Goal: Register for event/course: Sign up to attend an event or enroll in a course

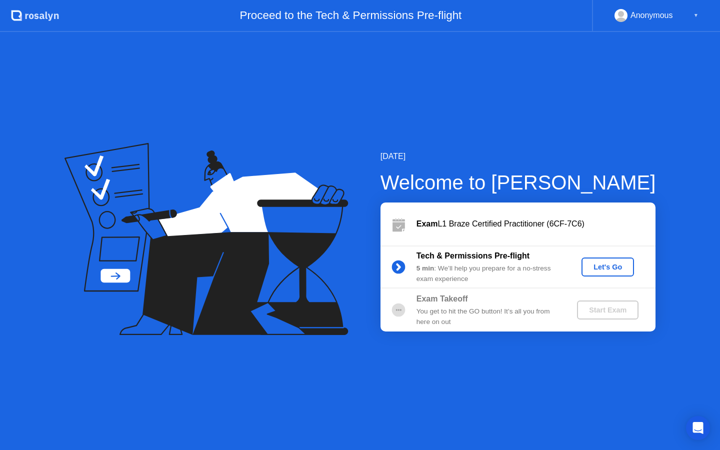
click at [584, 269] on button "Let's Go" at bounding box center [607, 266] width 52 height 19
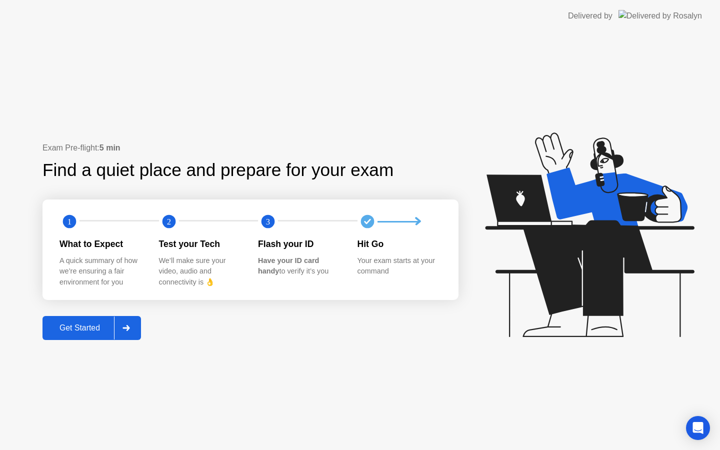
click at [135, 324] on div at bounding box center [126, 327] width 24 height 23
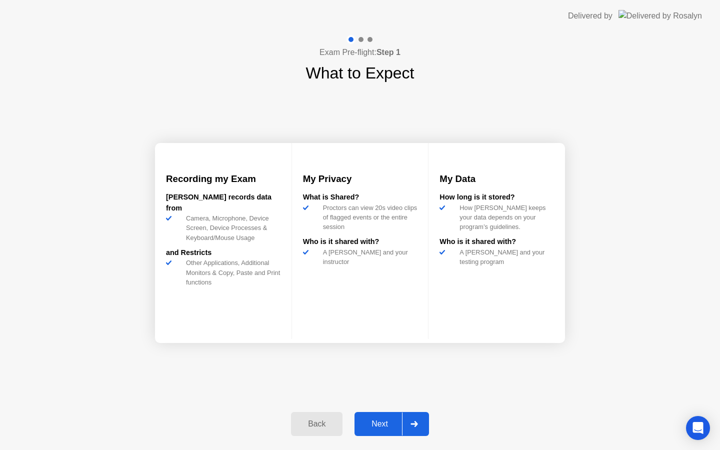
click at [389, 420] on div "Next" at bounding box center [379, 423] width 44 height 9
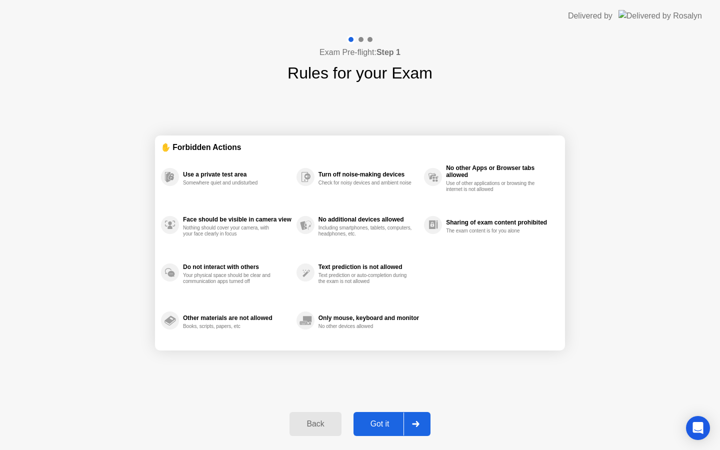
click at [388, 423] on div "Got it" at bounding box center [379, 423] width 47 height 9
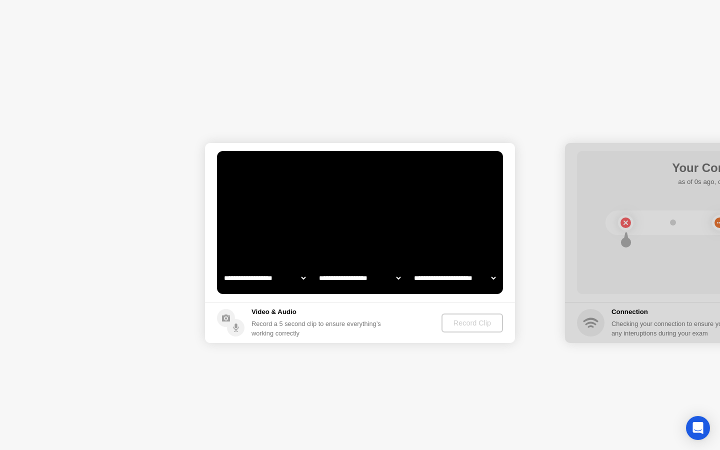
select select "**********"
select select "*******"
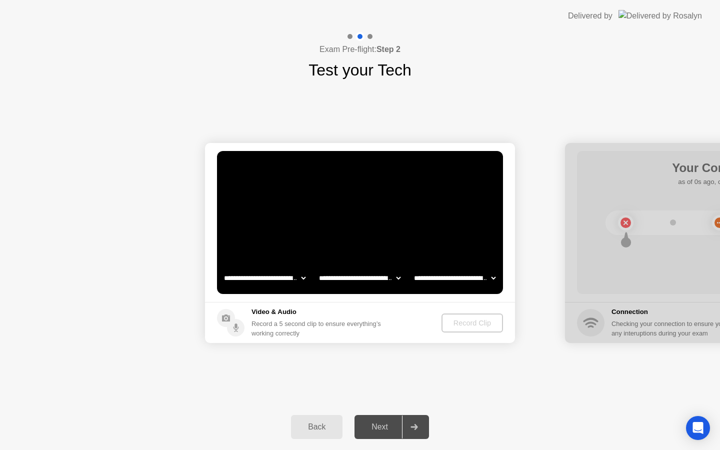
click at [385, 320] on div "Record a 5 second clip to ensure everything’s working correctly" at bounding box center [317, 328] width 133 height 19
click at [463, 321] on div "Record Clip" at bounding box center [472, 323] width 53 height 8
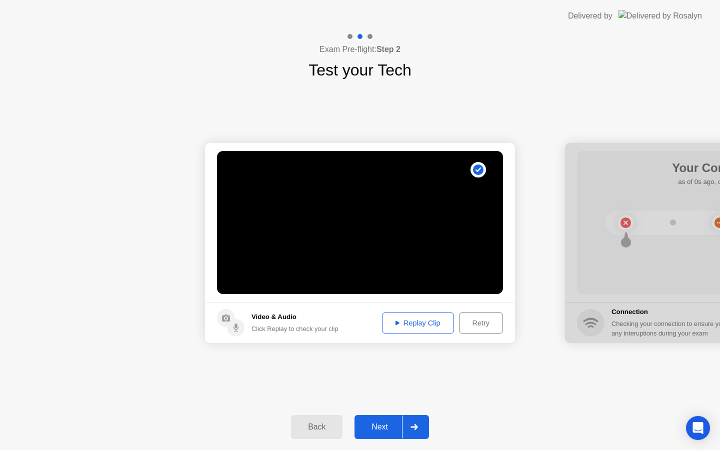
click at [414, 329] on button "Replay Clip" at bounding box center [418, 322] width 72 height 21
click at [389, 427] on div "Next" at bounding box center [379, 426] width 44 height 9
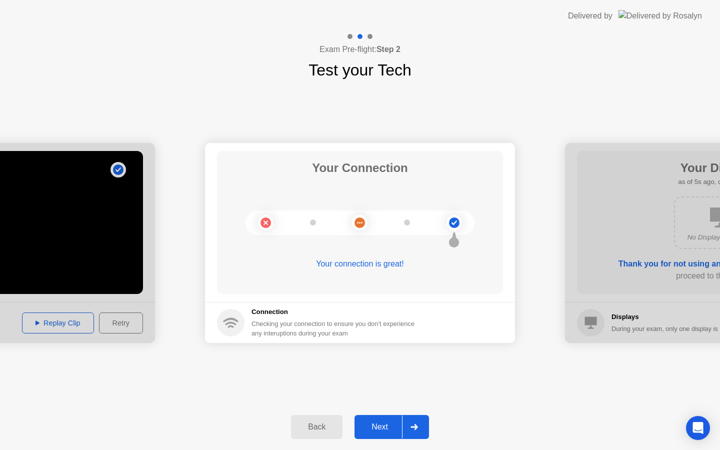
click at [382, 433] on button "Next" at bounding box center [391, 427] width 74 height 24
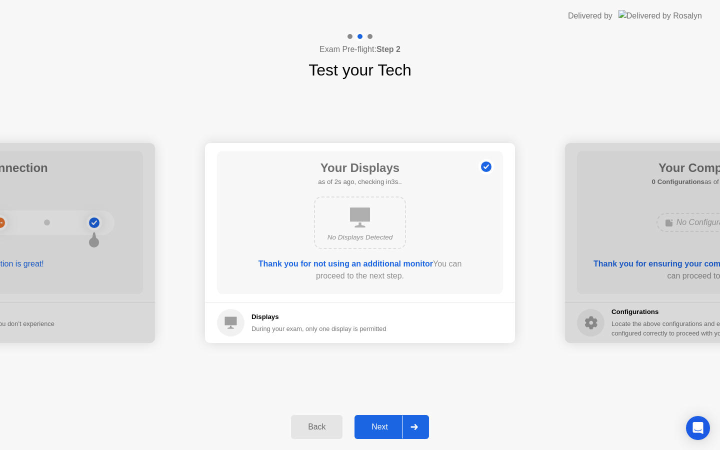
click at [395, 431] on div "Next" at bounding box center [379, 426] width 44 height 9
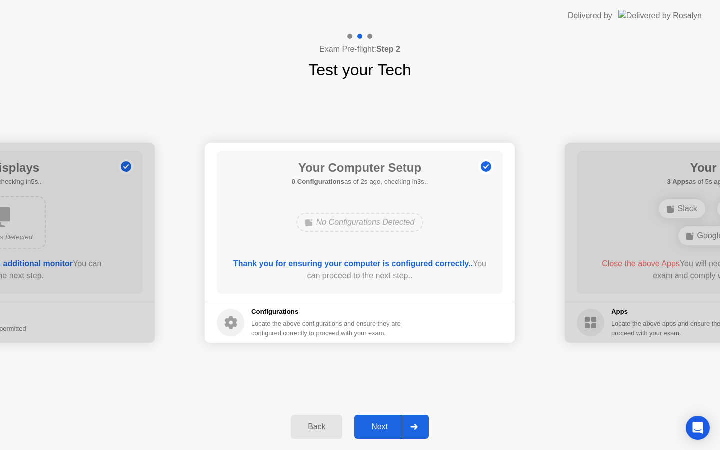
click at [395, 426] on div "Next" at bounding box center [379, 426] width 44 height 9
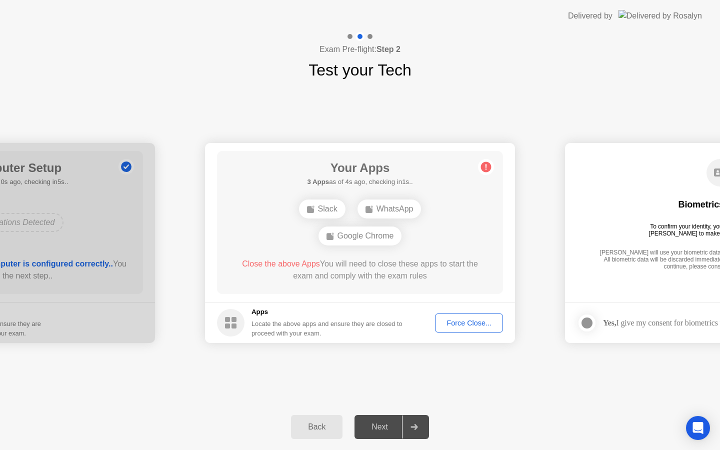
click at [357, 278] on div "Close the above Apps You will need to close these apps to start the exam and co…" at bounding box center [359, 270] width 257 height 24
click at [398, 287] on div "Your Apps 3 Apps as of 2s ago, checking in3s.. Slack WhatsApp Google Chrome Clo…" at bounding box center [360, 222] width 286 height 143
click at [448, 324] on div "Force Close..." at bounding box center [468, 323] width 61 height 8
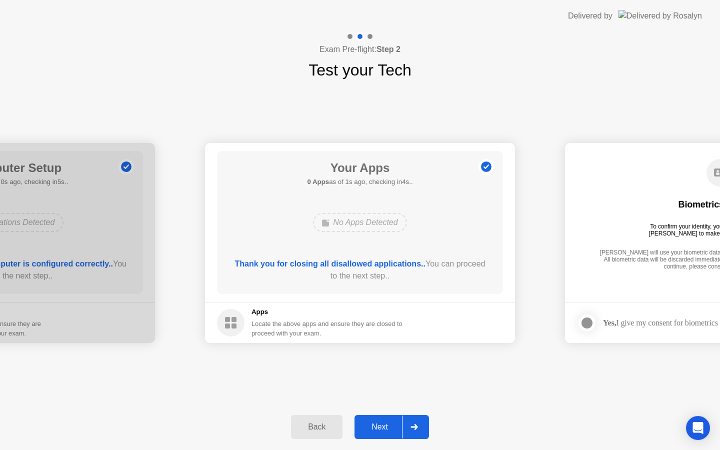
click at [395, 433] on button "Next" at bounding box center [391, 427] width 74 height 24
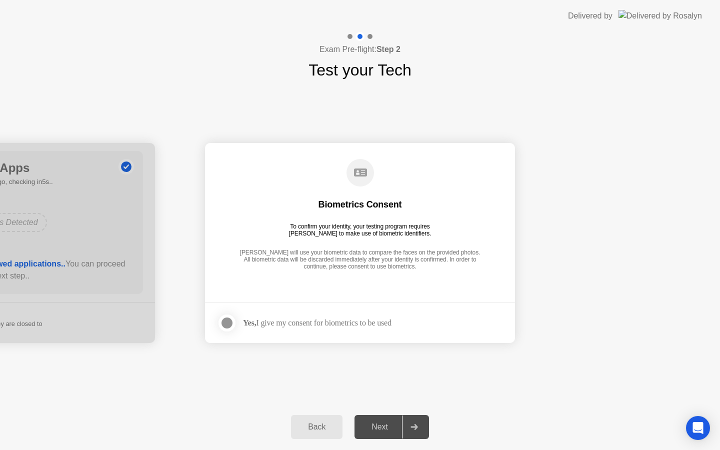
click at [227, 321] on div at bounding box center [227, 323] width 12 height 12
click at [410, 427] on div at bounding box center [414, 426] width 24 height 23
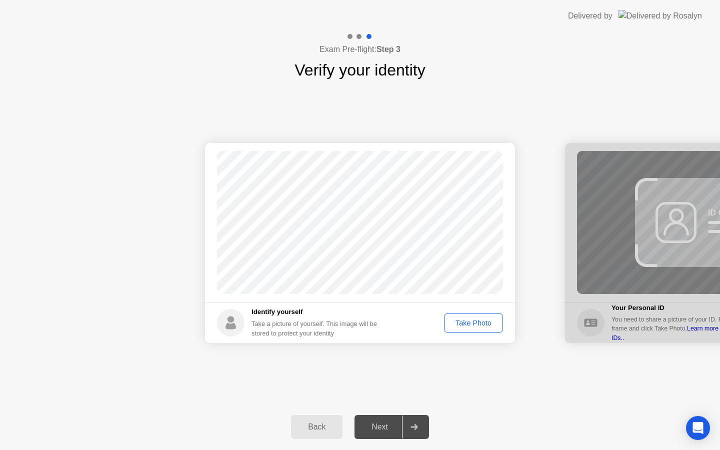
click at [489, 319] on div "Take Photo" at bounding box center [473, 323] width 52 height 8
click at [410, 437] on div at bounding box center [414, 426] width 24 height 23
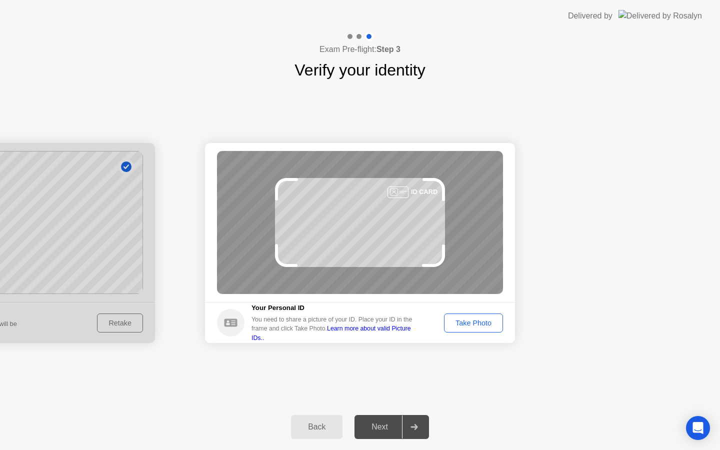
click at [460, 324] on div "Take Photo" at bounding box center [473, 323] width 52 height 8
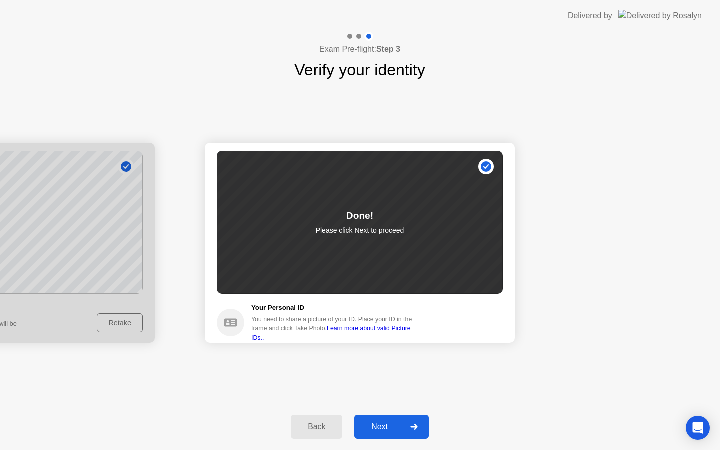
click at [378, 436] on button "Next" at bounding box center [391, 427] width 74 height 24
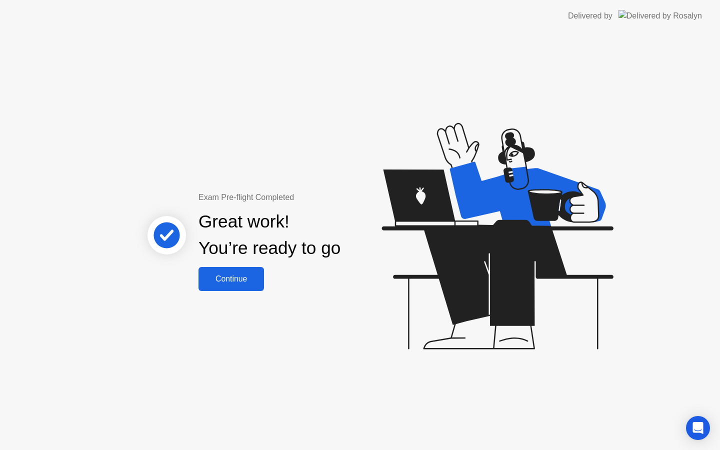
click at [251, 271] on button "Continue" at bounding box center [230, 279] width 65 height 24
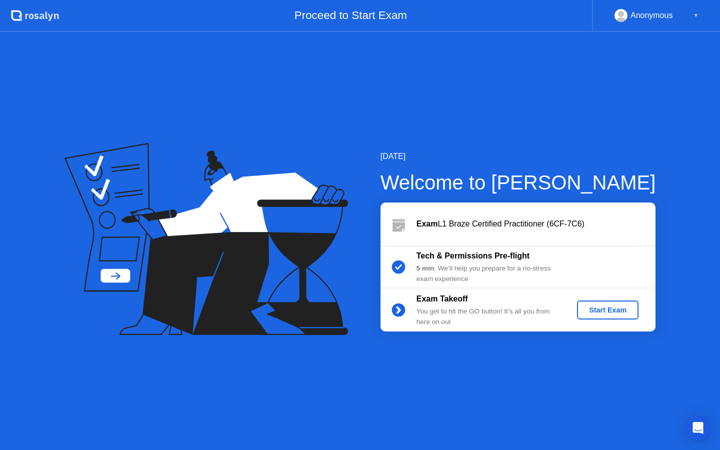
click at [594, 308] on div "Start Exam" at bounding box center [607, 310] width 53 height 8
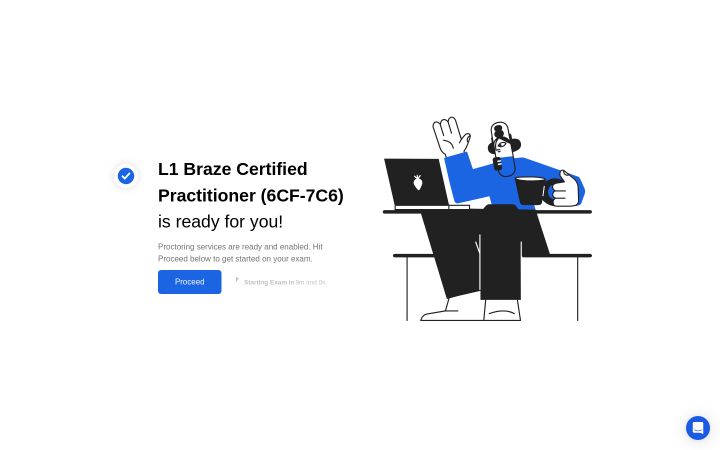
click at [162, 277] on div "Proceed" at bounding box center [189, 281] width 57 height 9
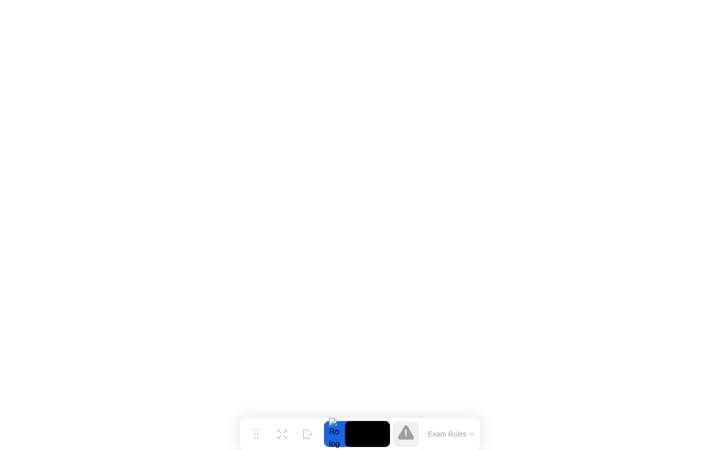
click at [463, 432] on button "Exam Rules" at bounding box center [451, 433] width 53 height 9
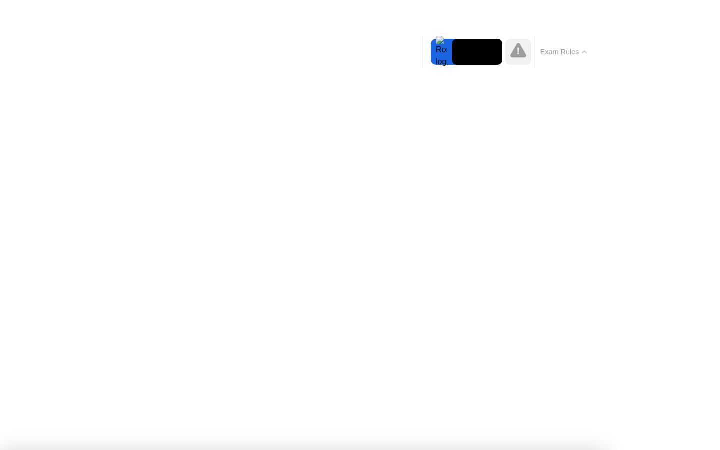
click at [570, 58] on div "Exam Rules" at bounding box center [563, 52] width 58 height 32
click at [573, 53] on button "Exam Rules" at bounding box center [563, 51] width 53 height 9
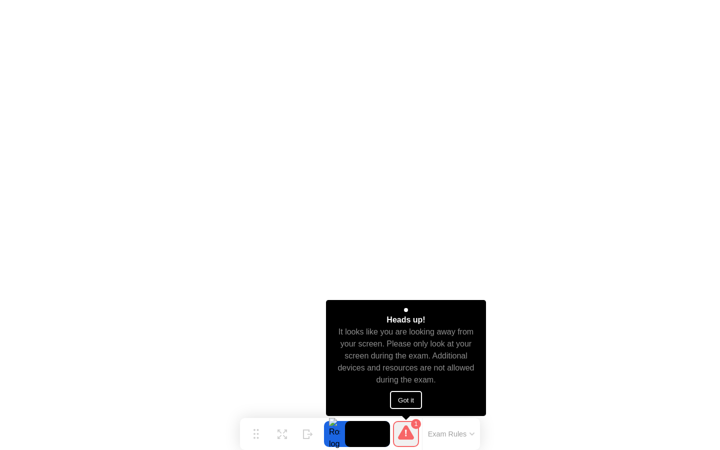
click at [415, 398] on button "Got it" at bounding box center [406, 400] width 32 height 18
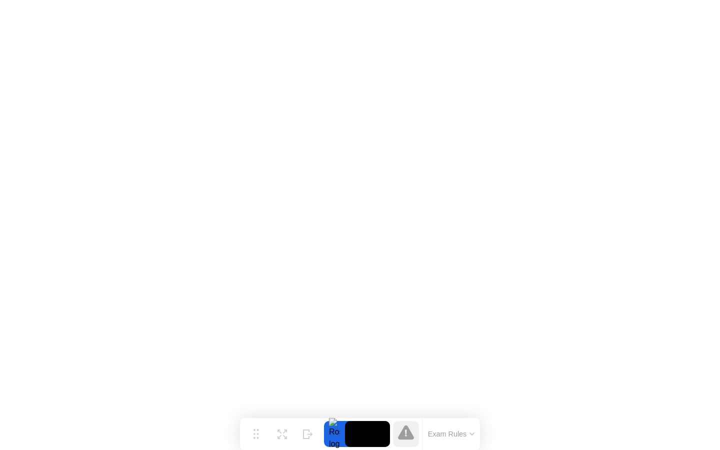
click at [452, 438] on button "Exam Rules" at bounding box center [451, 433] width 53 height 9
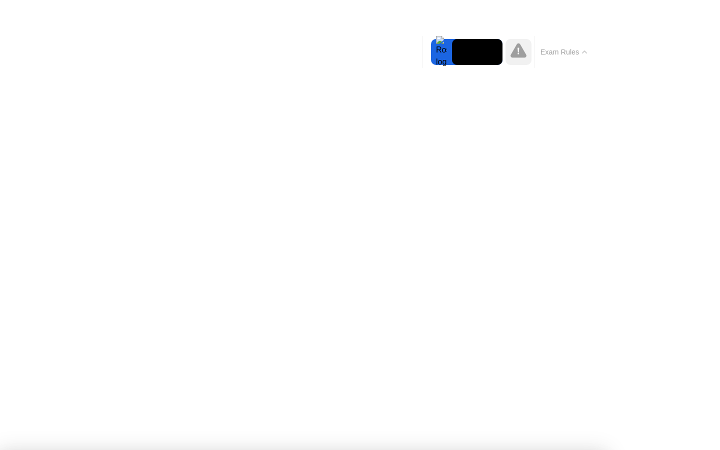
click div
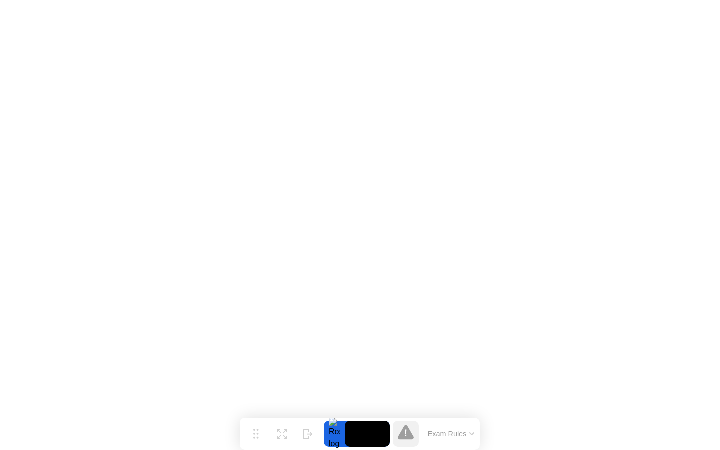
click at [437, 429] on button "Exam Rules" at bounding box center [451, 433] width 53 height 9
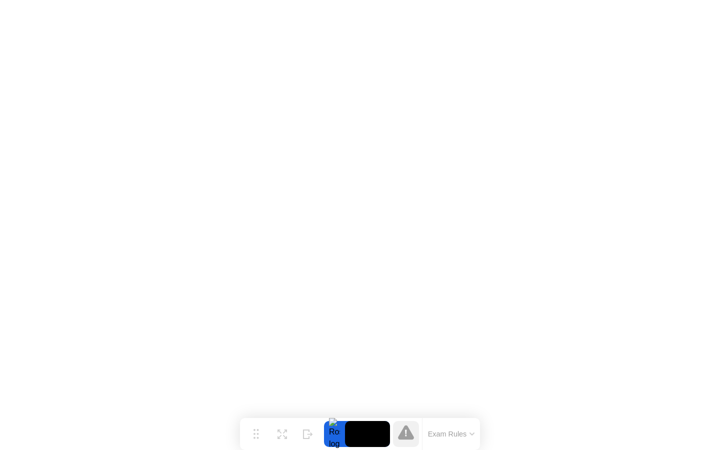
click at [352, 438] on video at bounding box center [367, 434] width 45 height 26
click at [259, 439] on div "Move" at bounding box center [255, 442] width 13 height 6
click at [458, 433] on button "Exam Rules" at bounding box center [451, 433] width 53 height 9
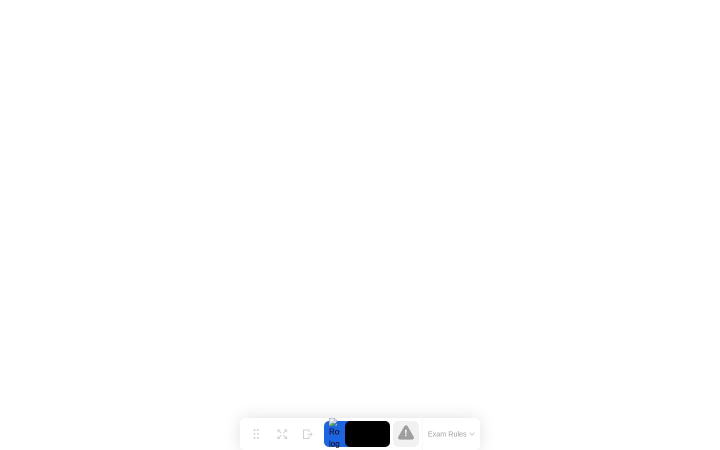
click at [462, 426] on div "Exam Rules" at bounding box center [451, 434] width 58 height 32
click at [465, 433] on button "Exam Rules" at bounding box center [451, 433] width 53 height 9
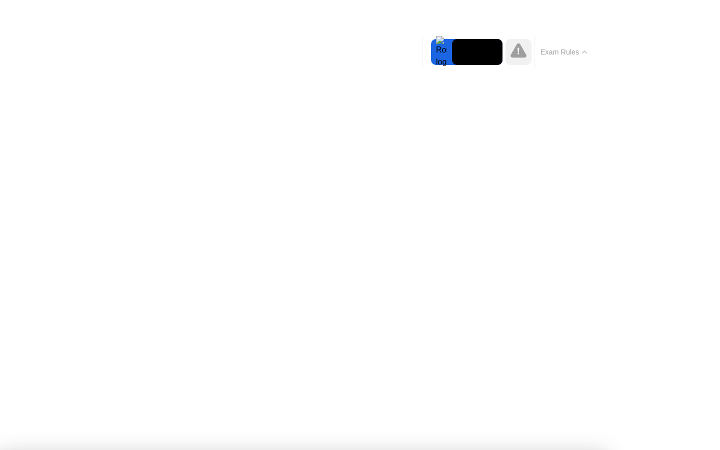
click at [523, 56] on icon at bounding box center [518, 50] width 16 height 14
click at [457, 52] on video at bounding box center [477, 52] width 50 height 26
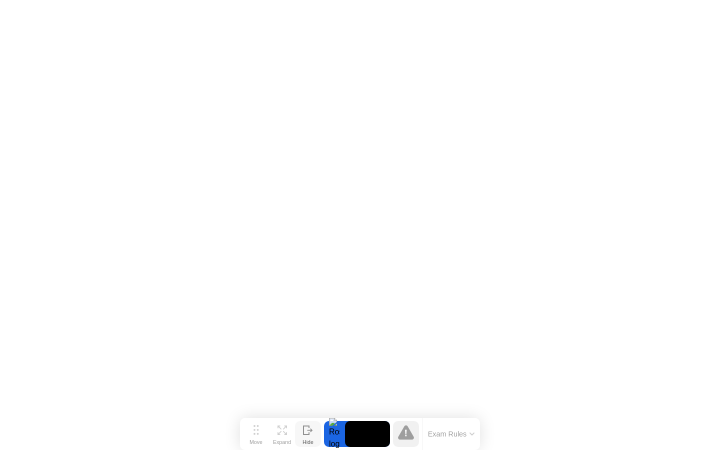
click at [313, 439] on div "Hide" at bounding box center [307, 442] width 11 height 6
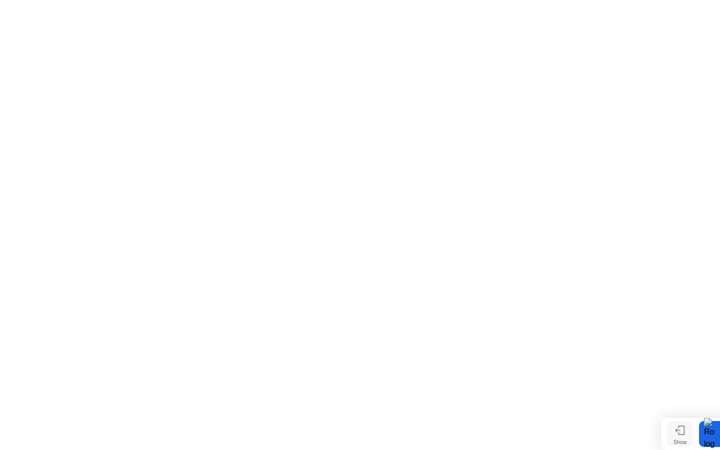
click at [678, 429] on icon at bounding box center [677, 429] width 5 height 3
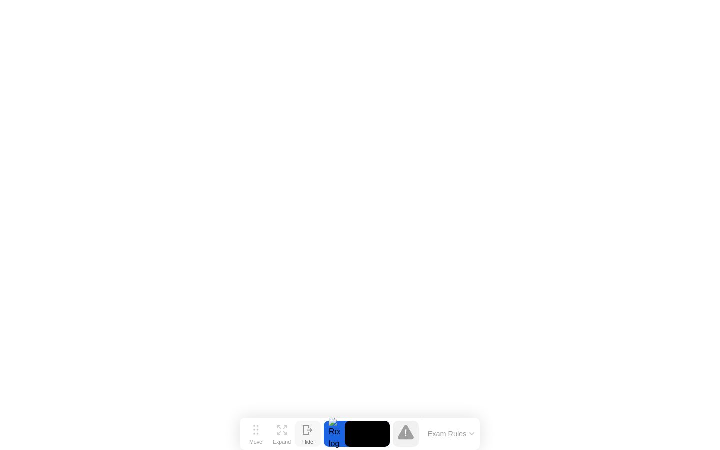
click at [402, 432] on icon at bounding box center [406, 432] width 16 height 14
click at [437, 433] on button "Exam Rules" at bounding box center [451, 433] width 53 height 9
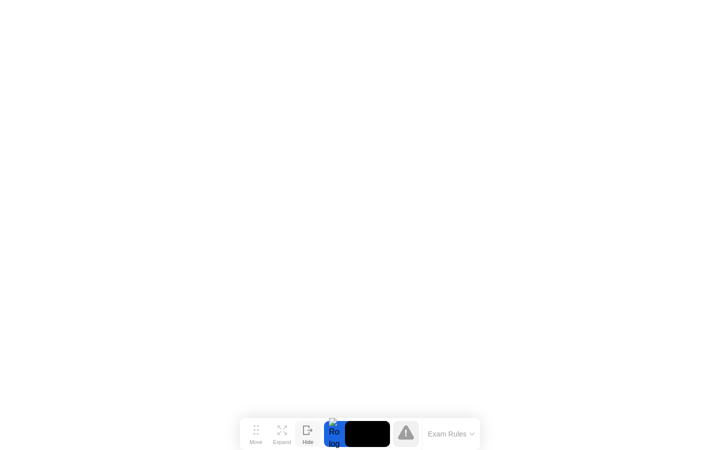
click at [374, 448] on div "Move Expand Hide Exam Rules" at bounding box center [360, 434] width 240 height 32
click at [340, 435] on div at bounding box center [334, 434] width 21 height 26
click at [260, 430] on button "Move" at bounding box center [256, 434] width 26 height 26
click at [310, 439] on div "Hide" at bounding box center [307, 442] width 11 height 6
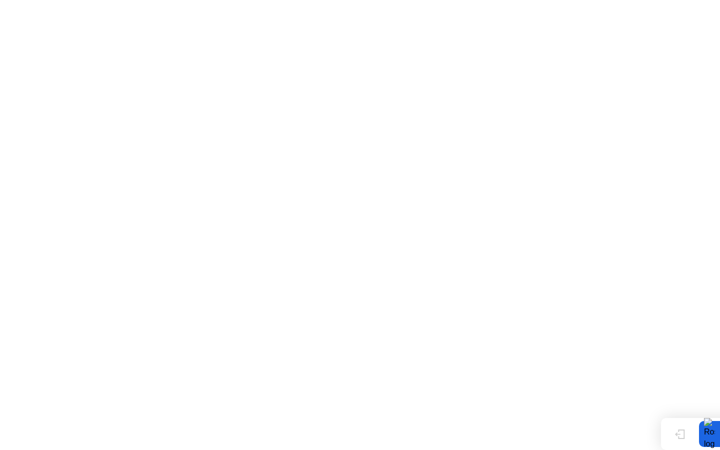
click at [680, 433] on icon at bounding box center [680, 434] width 5 height 8
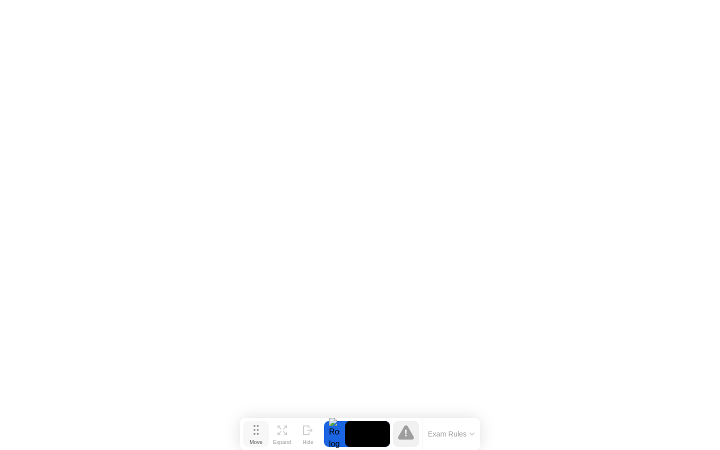
click at [253, 440] on div "Move" at bounding box center [255, 442] width 13 height 6
click at [337, 434] on div at bounding box center [334, 434] width 21 height 26
click at [363, 433] on video at bounding box center [367, 434] width 45 height 26
click at [403, 432] on icon at bounding box center [406, 432] width 16 height 14
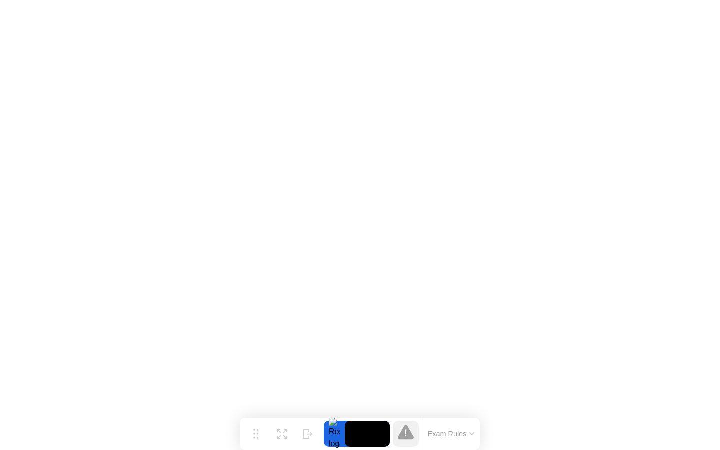
click at [446, 436] on button "Exam Rules" at bounding box center [451, 433] width 53 height 9
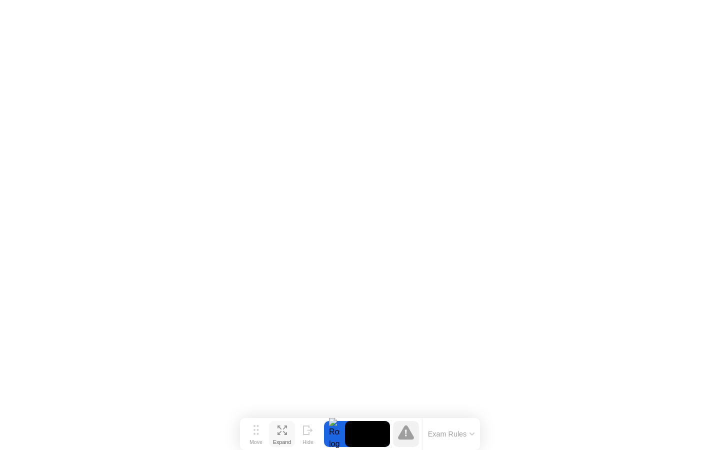
click at [282, 439] on div "Expand" at bounding box center [282, 442] width 18 height 6
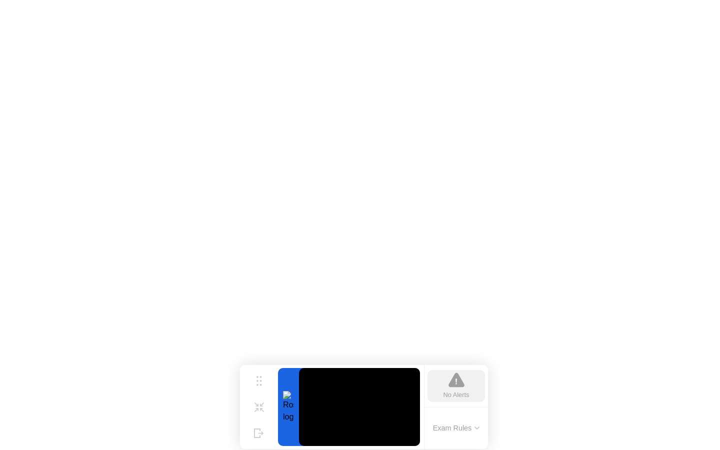
click at [455, 432] on button "Exam Rules" at bounding box center [456, 427] width 53 height 9
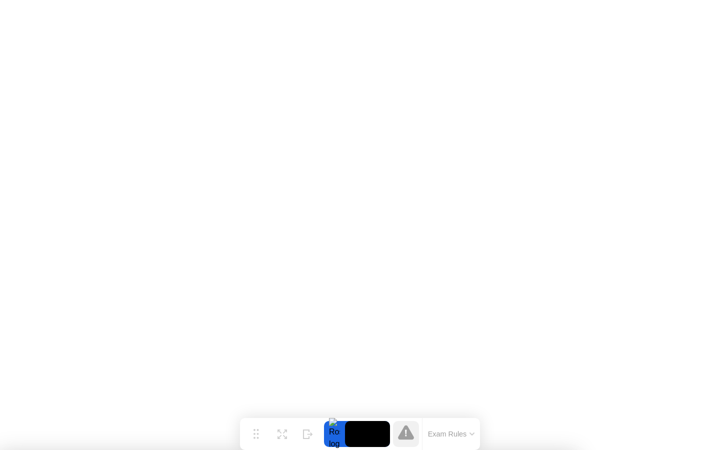
click at [403, 443] on div at bounding box center [406, 434] width 26 height 26
click at [407, 433] on icon at bounding box center [406, 432] width 16 height 14
click at [350, 426] on video at bounding box center [367, 434] width 45 height 26
click at [276, 434] on button "Expand" at bounding box center [282, 434] width 26 height 26
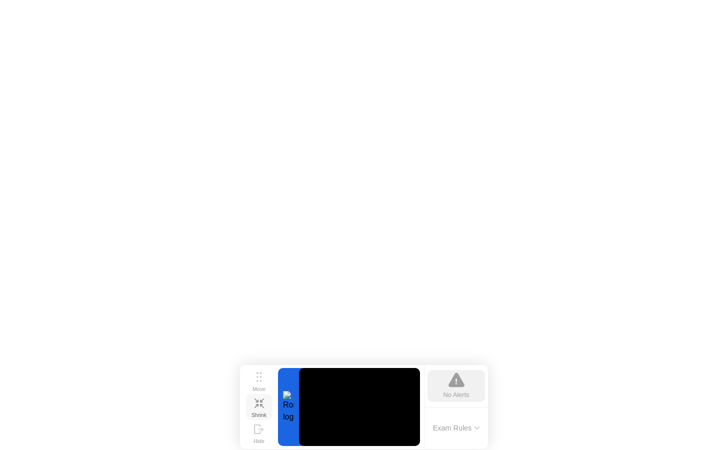
click at [261, 403] on icon at bounding box center [258, 402] width 9 height 9
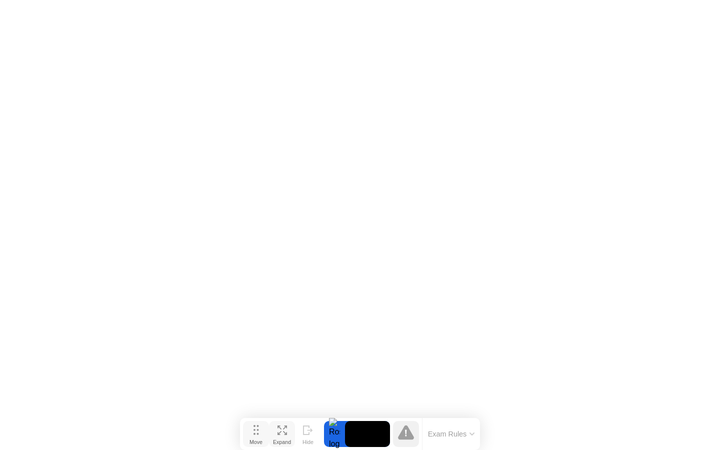
click at [253, 434] on icon at bounding box center [255, 430] width 5 height 10
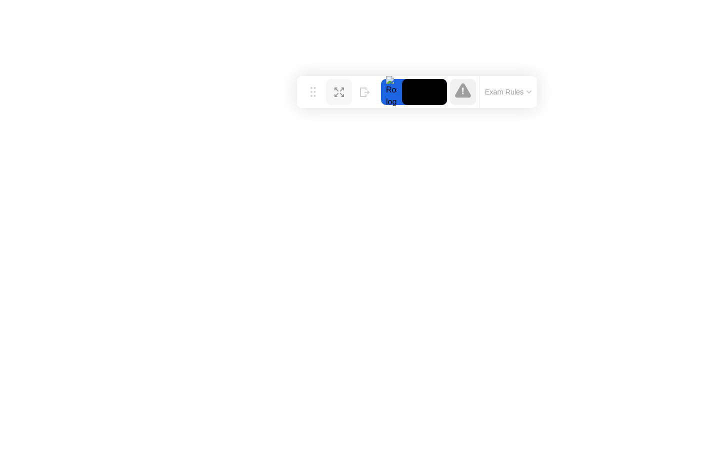
drag, startPoint x: 254, startPoint y: 434, endPoint x: 311, endPoint y: 92, distance: 346.7
click at [311, 95] on circle at bounding box center [311, 96] width 2 height 2
click at [503, 89] on button "Exam Rules" at bounding box center [508, 91] width 53 height 9
